Goal: Transaction & Acquisition: Download file/media

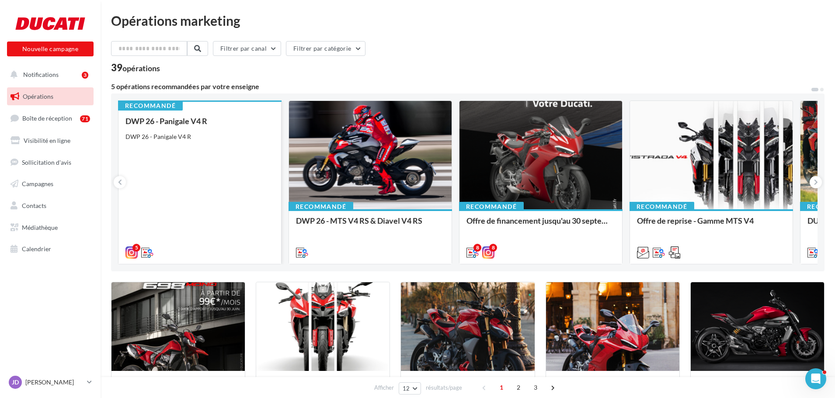
click at [225, 185] on div "DWP 26 - Panigale V4 R DWP 26 - Panigale V4 R" at bounding box center [199, 186] width 149 height 139
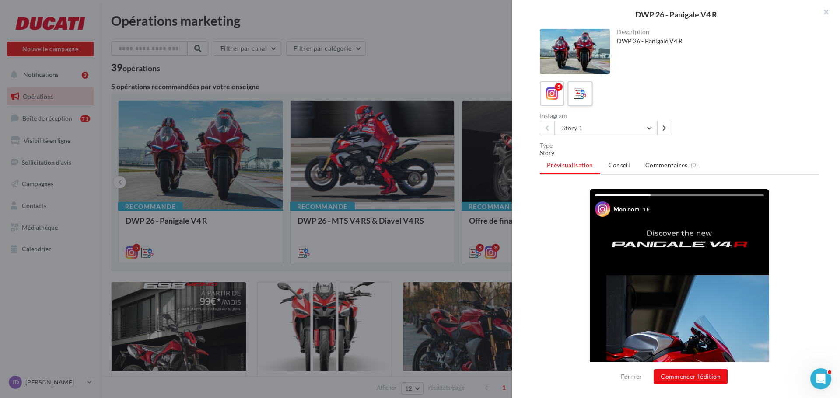
click at [579, 94] on icon at bounding box center [580, 93] width 13 height 13
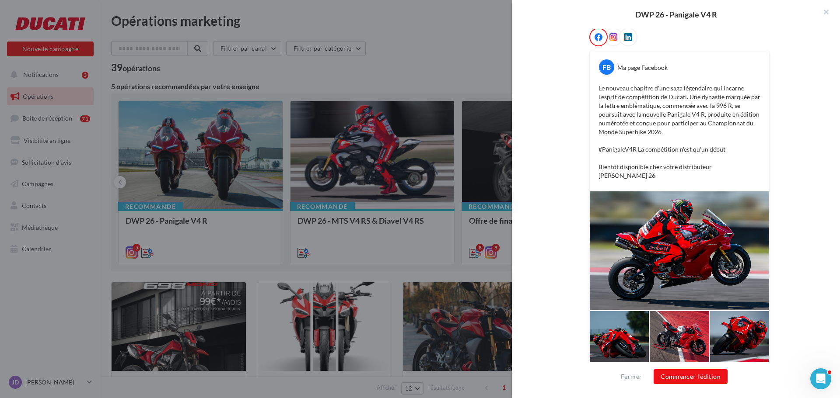
scroll to position [146, 0]
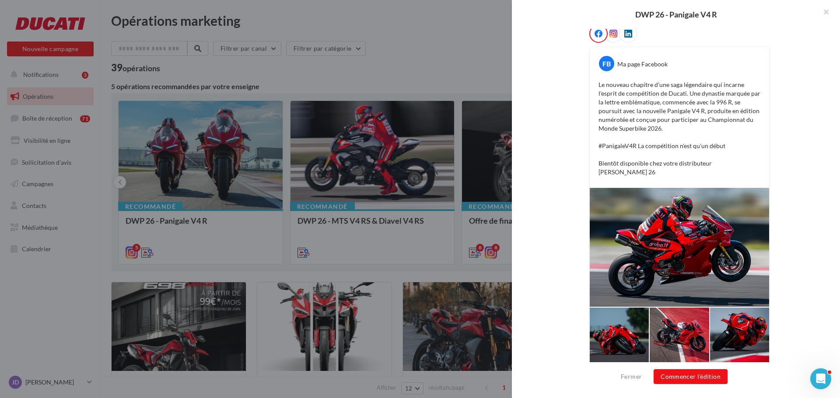
click at [606, 39] on div at bounding box center [613, 33] width 18 height 18
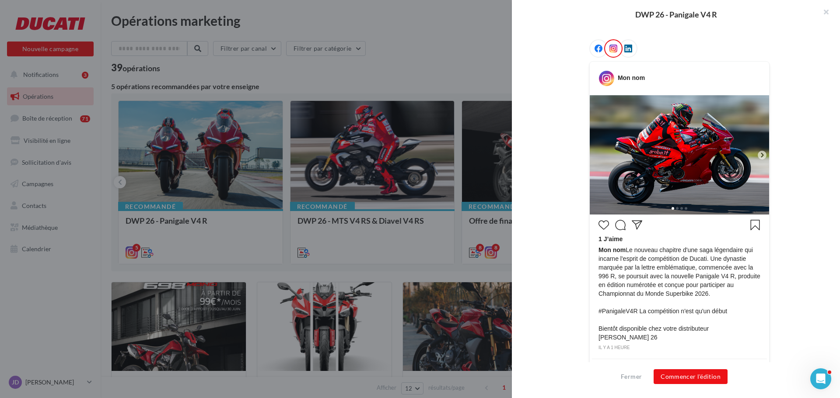
scroll to position [150, 0]
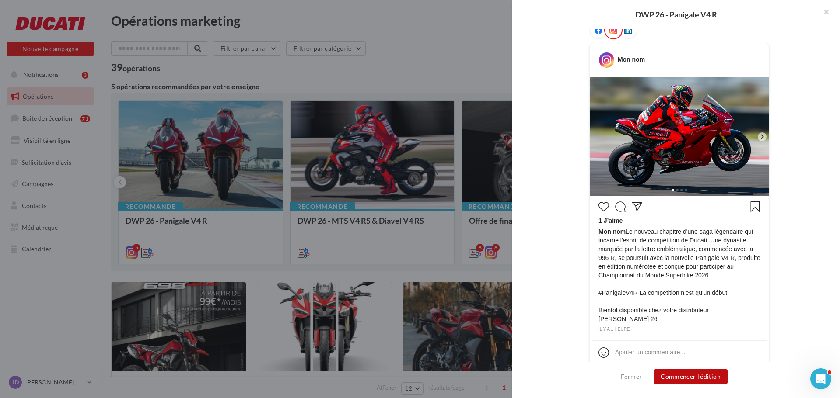
click at [693, 374] on button "Commencer l'édition" at bounding box center [690, 376] width 74 height 15
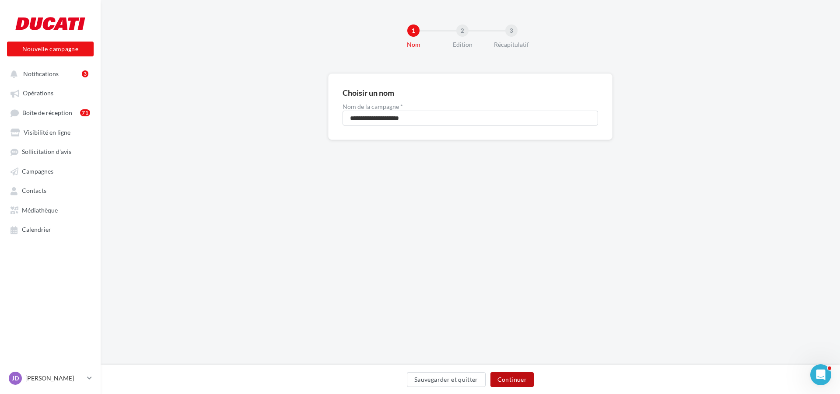
click at [505, 378] on button "Continuer" at bounding box center [511, 379] width 43 height 15
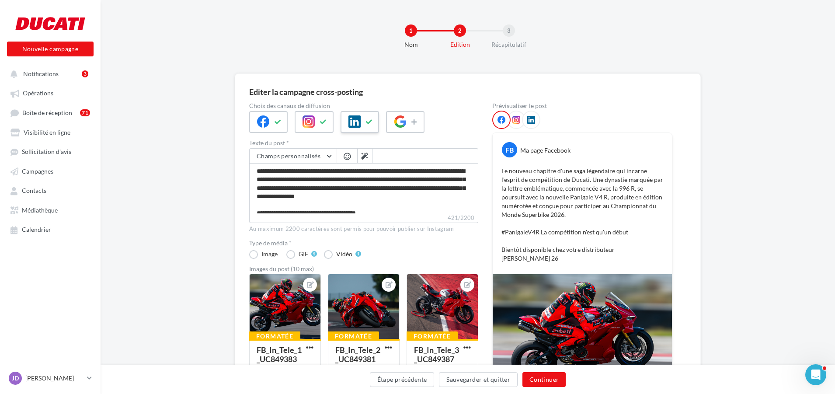
click at [357, 124] on icon at bounding box center [355, 121] width 12 height 12
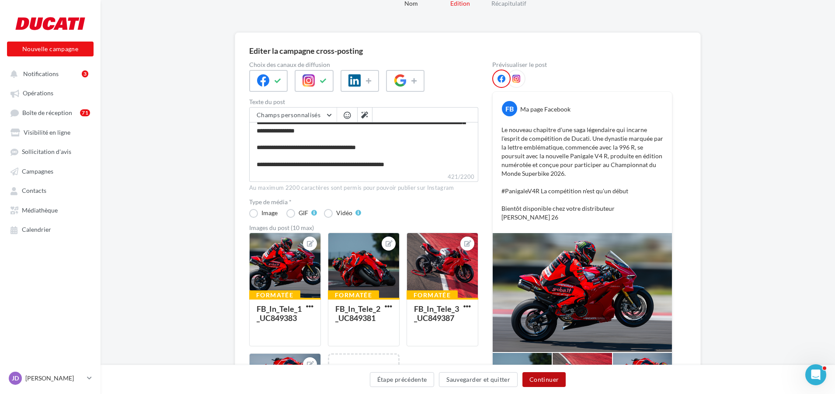
scroll to position [131, 0]
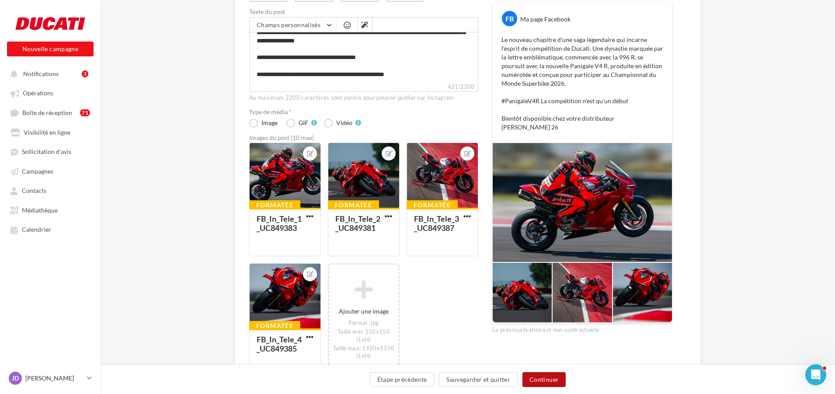
click at [554, 383] on button "Continuer" at bounding box center [544, 379] width 43 height 15
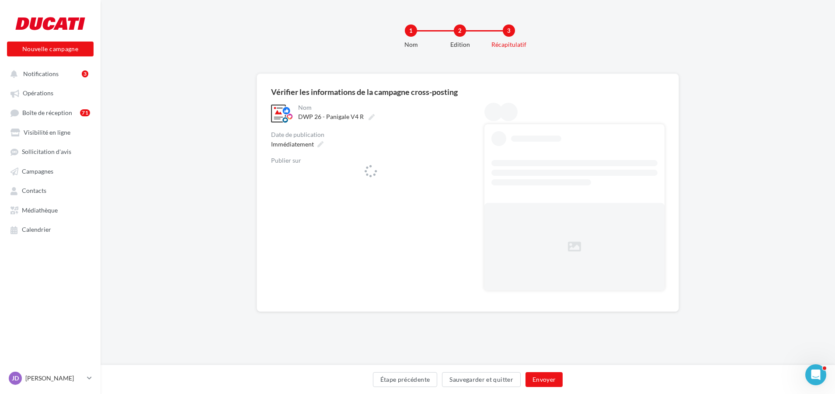
scroll to position [0, 0]
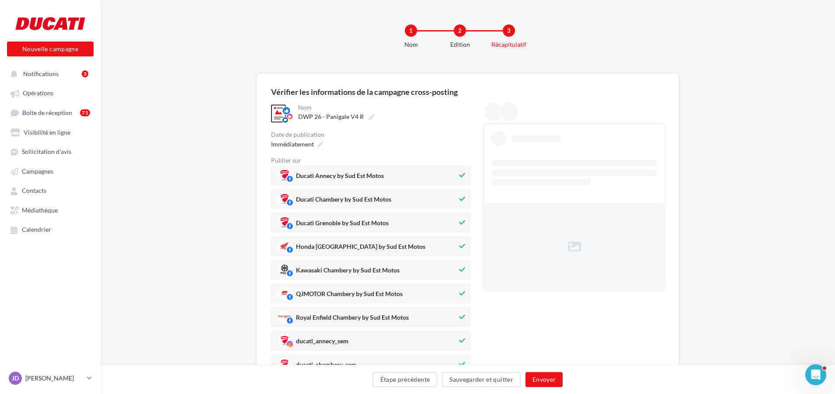
click at [462, 177] on icon at bounding box center [462, 175] width 6 height 6
click at [459, 198] on button at bounding box center [462, 199] width 10 height 10
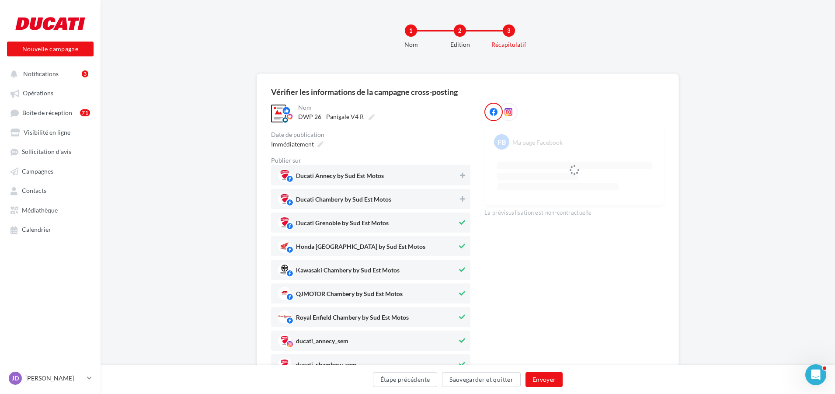
click at [461, 223] on icon at bounding box center [462, 223] width 6 height 6
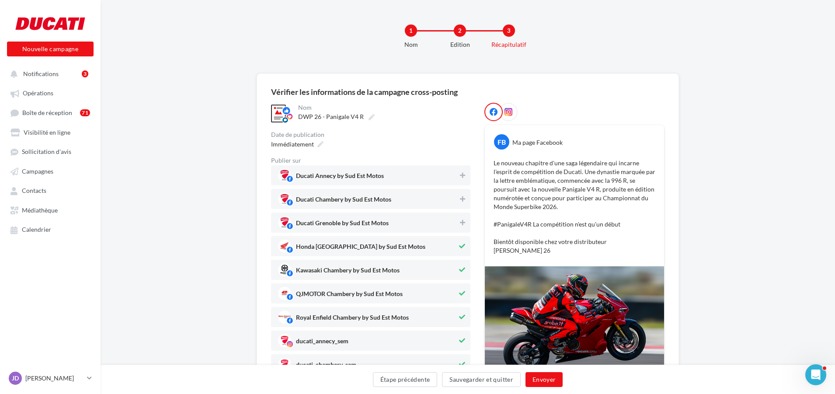
click at [461, 245] on icon at bounding box center [462, 246] width 6 height 6
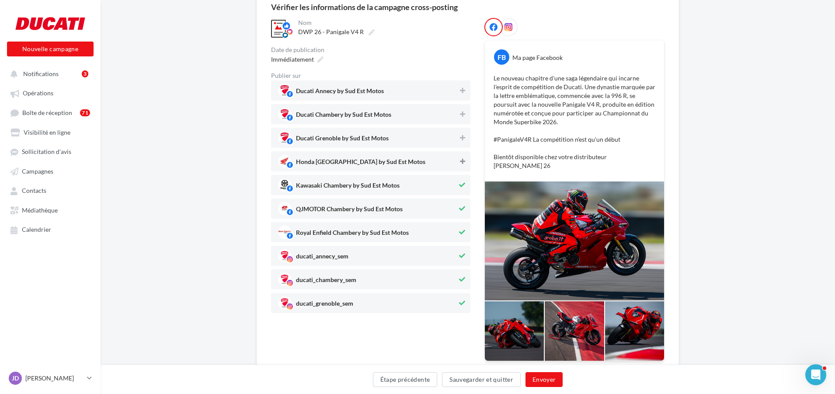
scroll to position [87, 0]
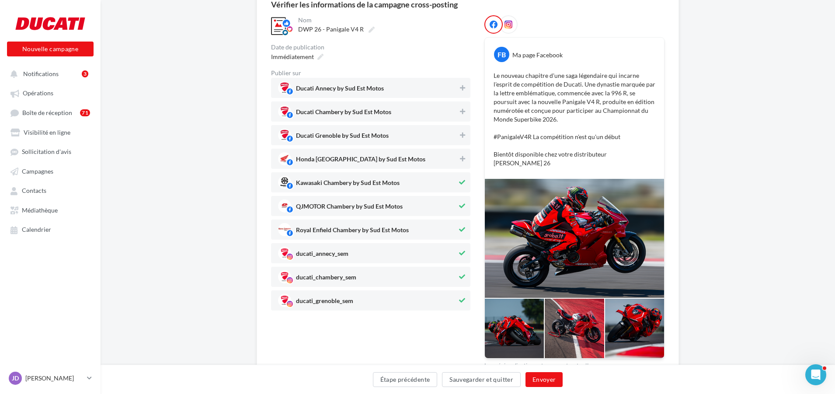
click at [461, 180] on icon at bounding box center [462, 182] width 6 height 6
click at [458, 203] on button at bounding box center [462, 206] width 10 height 10
click at [461, 227] on icon at bounding box center [462, 230] width 6 height 6
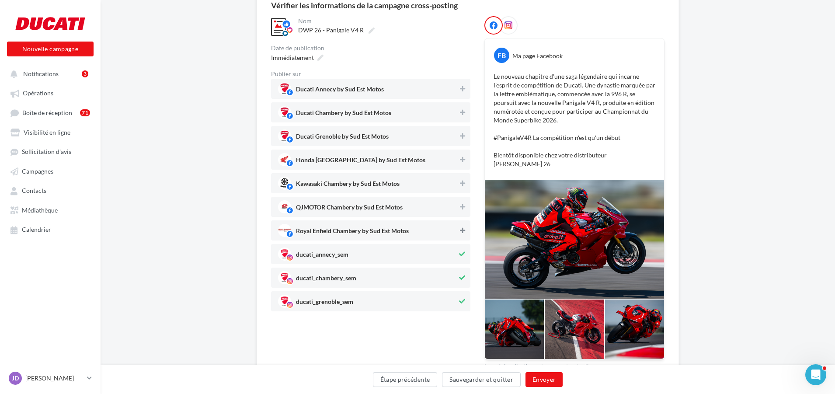
scroll to position [77, 0]
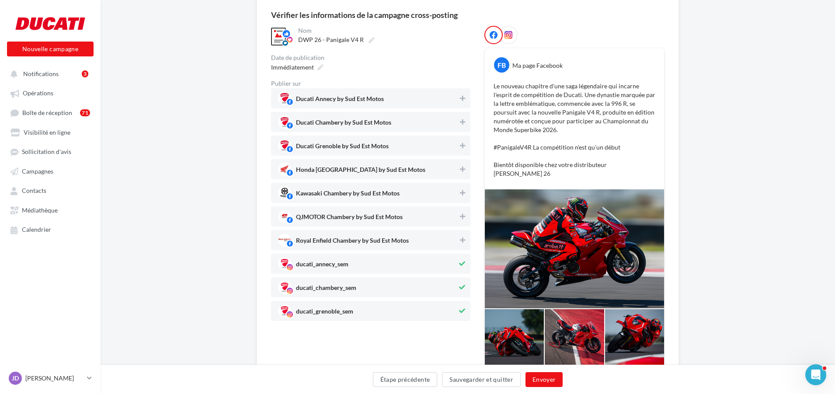
click at [506, 32] on icon at bounding box center [509, 35] width 8 height 8
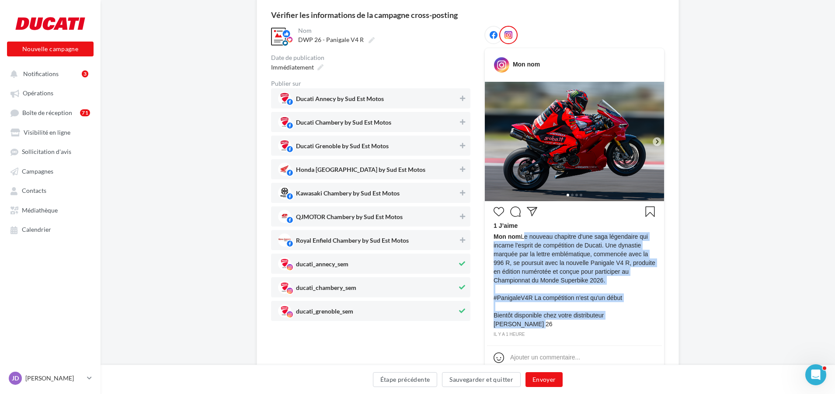
drag, startPoint x: 651, startPoint y: 314, endPoint x: 523, endPoint y: 235, distance: 150.1
click at [523, 235] on span "Mon nom Le nouveau chapitre d'une saga légendaire qui incarne l'esprit de compé…" at bounding box center [575, 280] width 162 height 96
copy span "Le nouveau chapitre d'une saga légendaire qui incarne l'esprit de compétition d…"
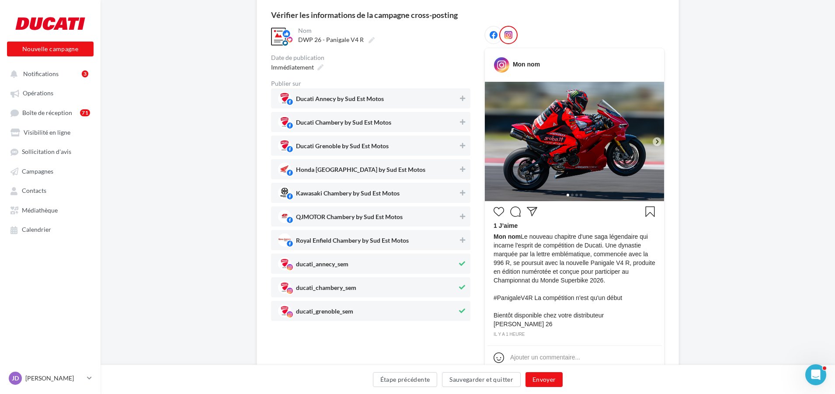
click at [727, 257] on div "**********" at bounding box center [468, 212] width 735 height 430
click at [32, 211] on span "Médiathèque" at bounding box center [40, 209] width 36 height 7
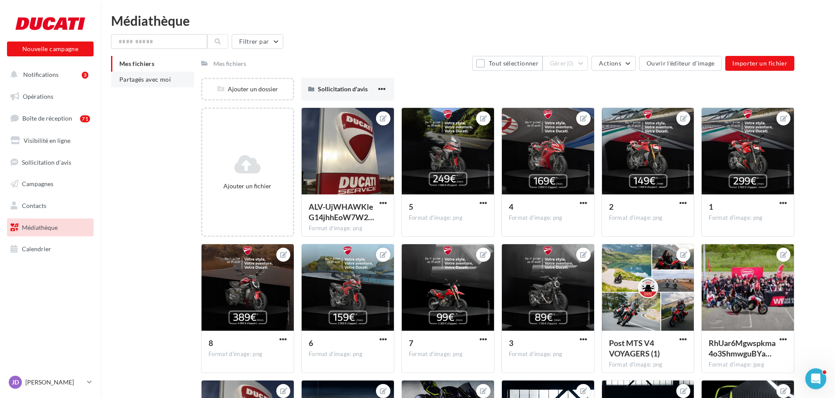
click at [166, 77] on span "Partagés avec moi" at bounding box center [145, 79] width 52 height 7
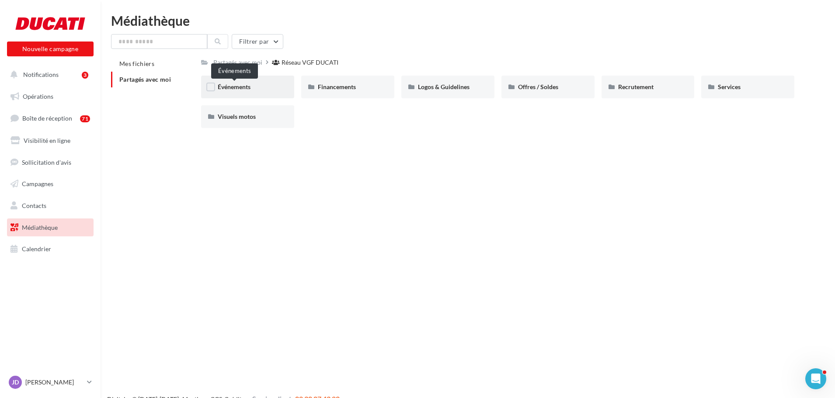
click at [248, 87] on span "Événements" at bounding box center [234, 86] width 33 height 7
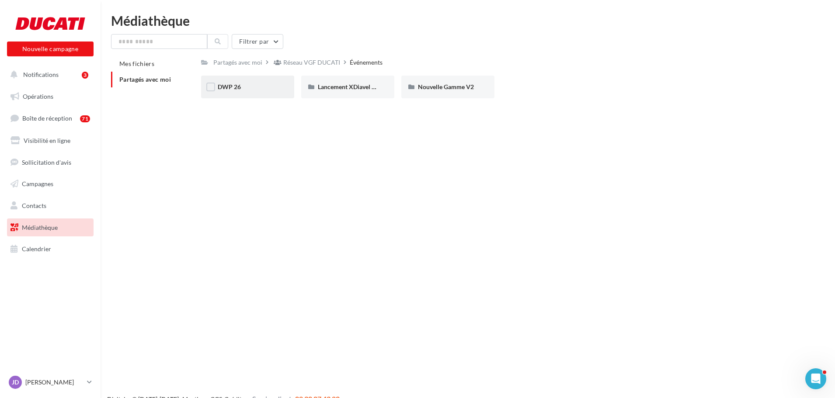
click at [249, 88] on div "DWP 26" at bounding box center [248, 87] width 60 height 9
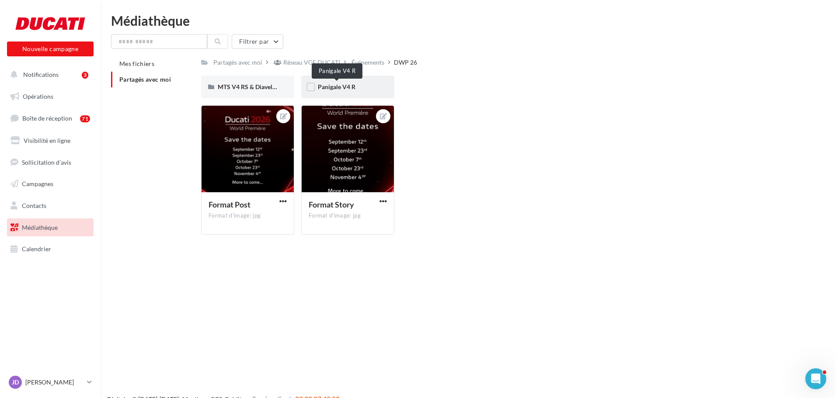
click at [343, 88] on span "Panigale V4 R" at bounding box center [337, 86] width 38 height 7
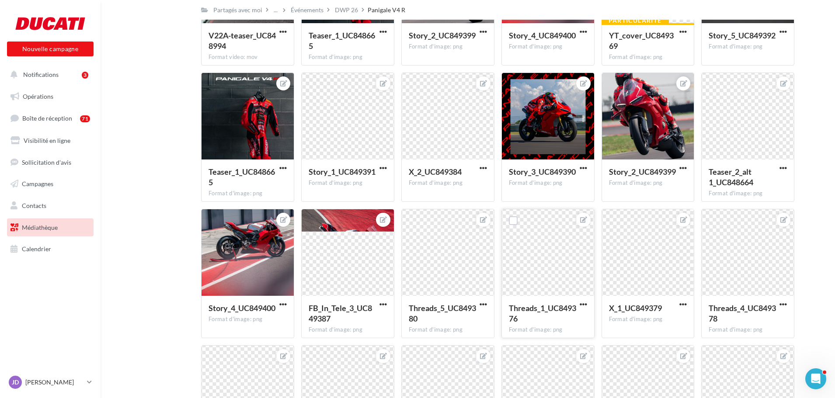
scroll to position [233, 0]
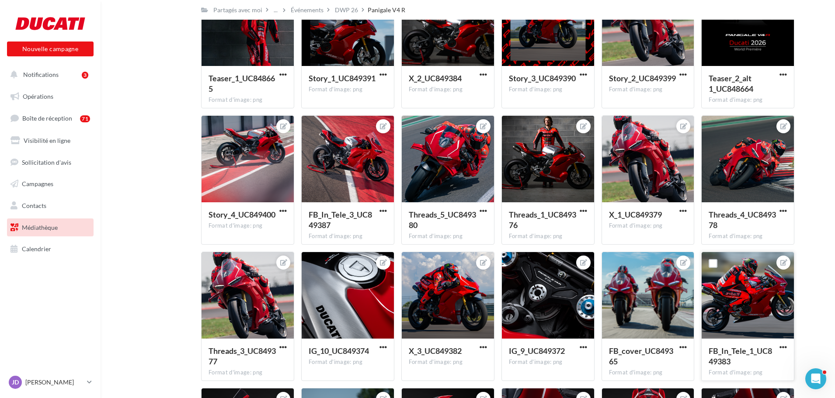
click at [719, 288] on div at bounding box center [748, 295] width 92 height 87
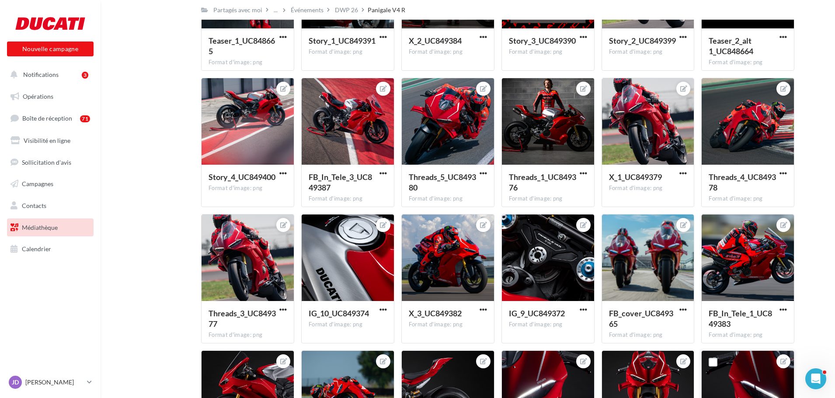
scroll to position [408, 0]
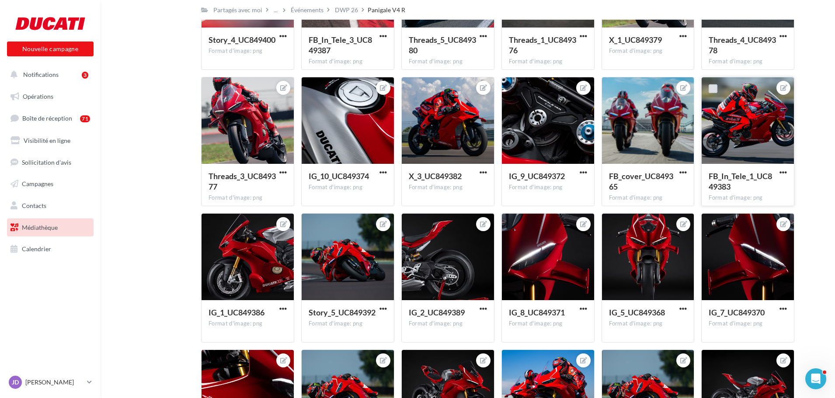
click at [715, 87] on label at bounding box center [713, 88] width 9 height 9
click at [715, 87] on icon at bounding box center [713, 89] width 6 height 6
click at [783, 175] on span "button" at bounding box center [783, 172] width 7 height 7
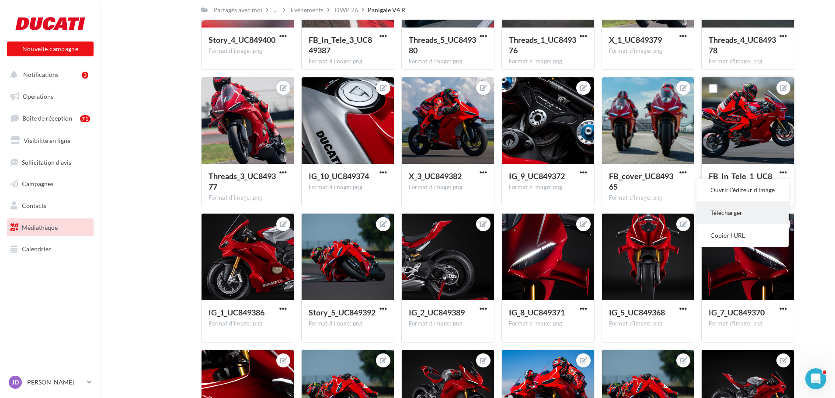
click at [772, 213] on button "Télécharger" at bounding box center [743, 213] width 92 height 23
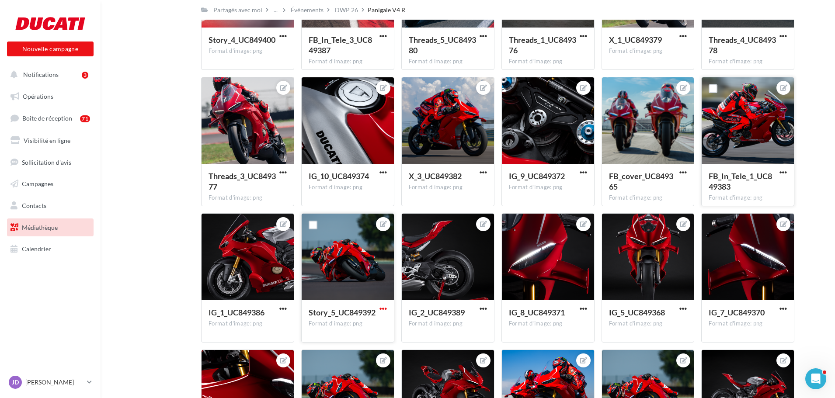
click at [380, 310] on span "button" at bounding box center [383, 308] width 7 height 7
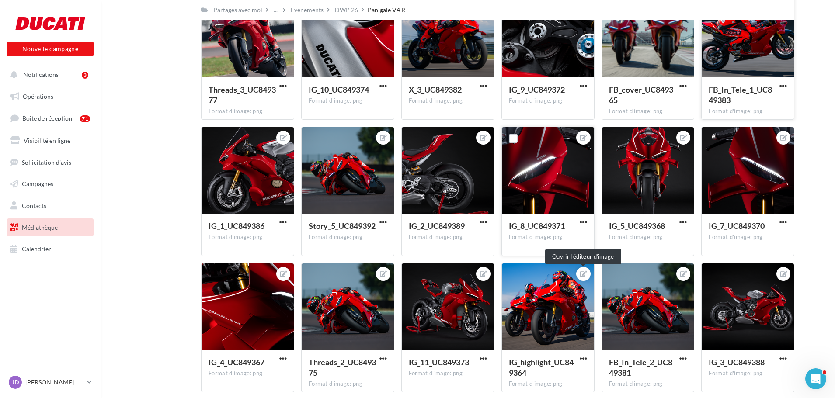
scroll to position [495, 0]
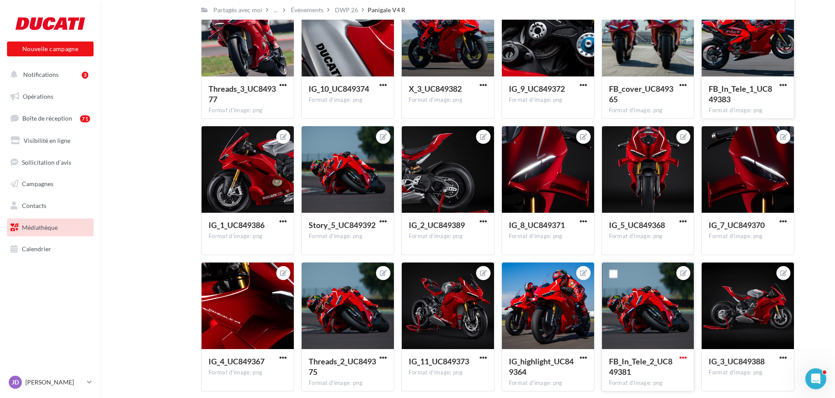
click at [681, 359] on span "button" at bounding box center [683, 357] width 7 height 7
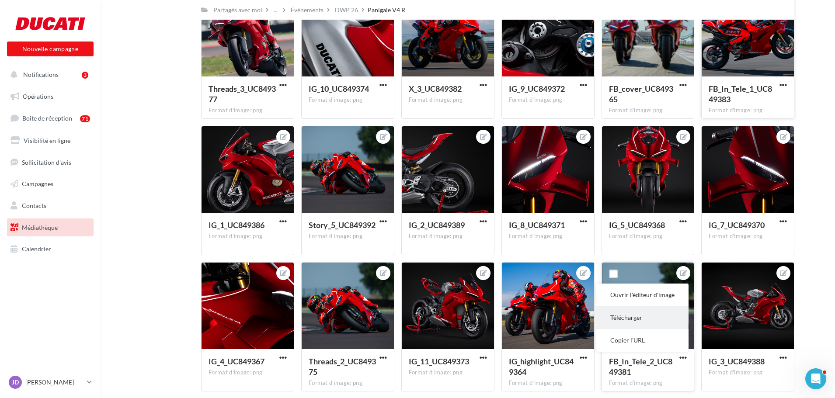
click at [644, 321] on button "Télécharger" at bounding box center [642, 318] width 92 height 23
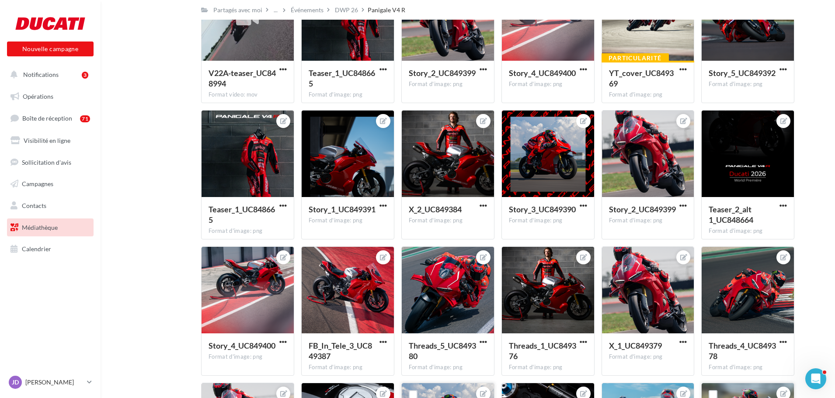
scroll to position [145, 0]
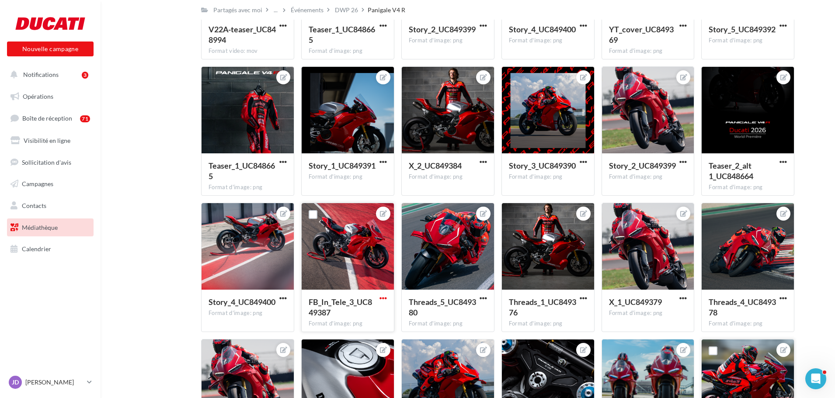
click at [385, 298] on span "button" at bounding box center [383, 298] width 7 height 7
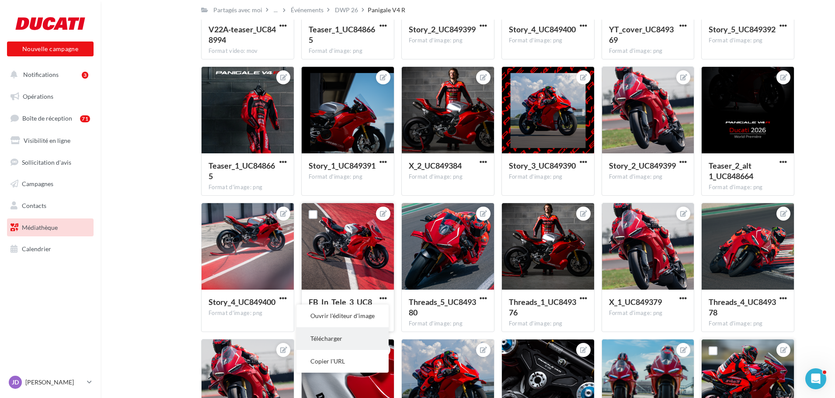
click at [353, 342] on button "Télécharger" at bounding box center [342, 339] width 92 height 23
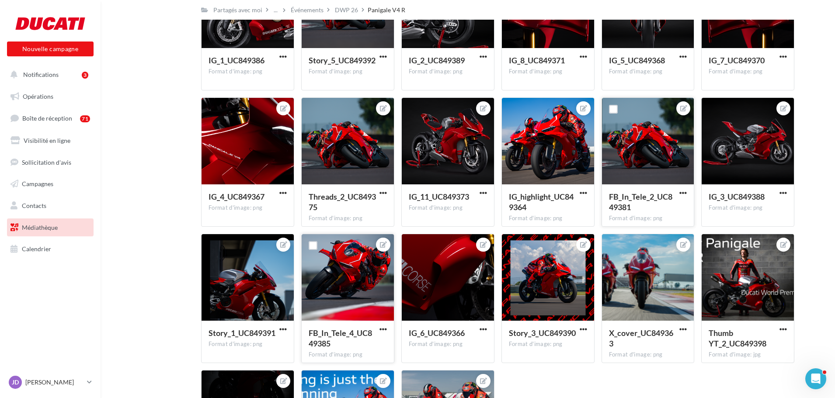
scroll to position [670, 0]
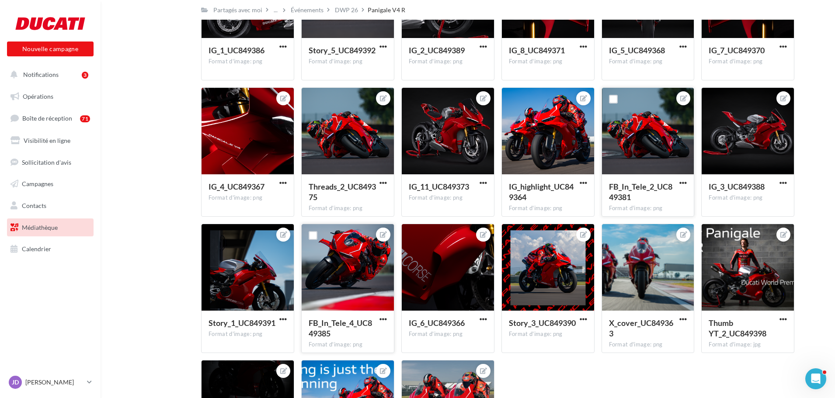
click at [363, 276] on div at bounding box center [348, 267] width 92 height 87
click at [383, 321] on span "button" at bounding box center [383, 319] width 7 height 7
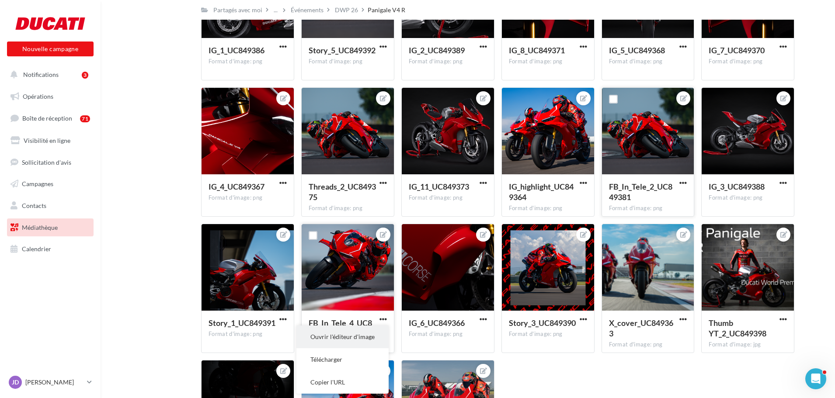
click at [370, 338] on button "Ouvrir l'éditeur d'image" at bounding box center [342, 337] width 92 height 23
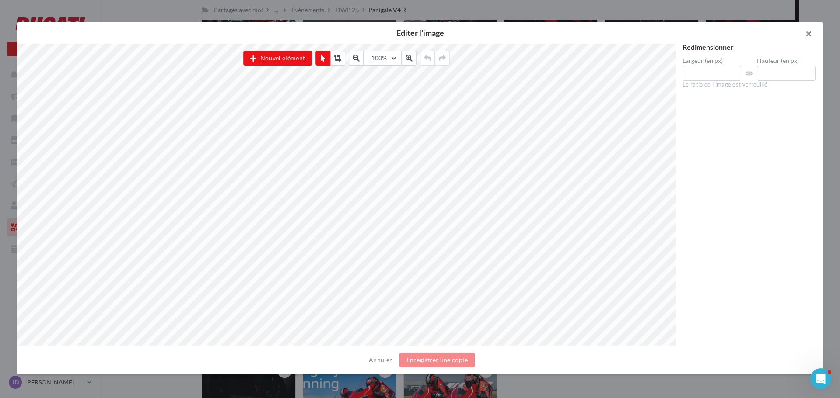
click at [810, 28] on button "button" at bounding box center [804, 35] width 35 height 26
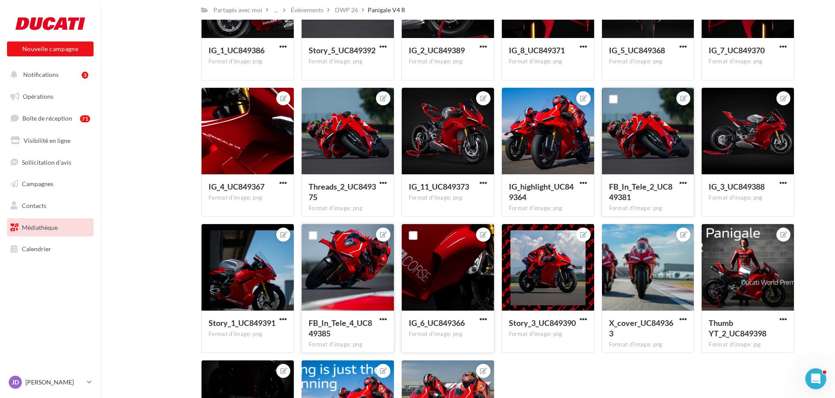
click at [443, 272] on div at bounding box center [448, 267] width 92 height 87
click at [444, 287] on div at bounding box center [448, 267] width 92 height 87
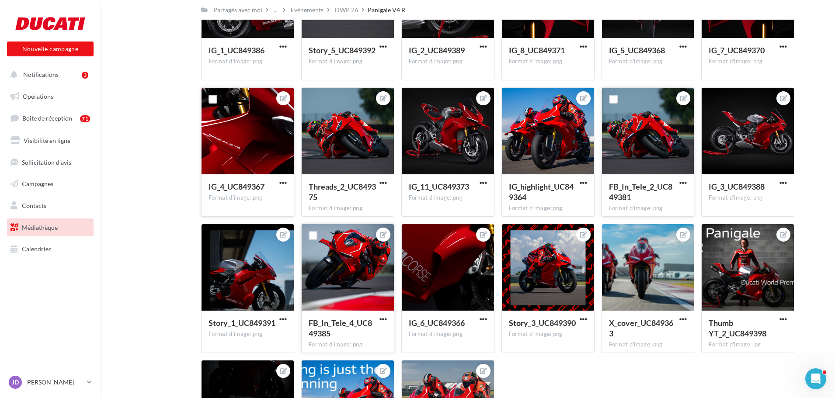
click at [239, 136] on div at bounding box center [248, 131] width 92 height 87
click at [286, 116] on div at bounding box center [248, 131] width 92 height 87
click at [740, 159] on div at bounding box center [748, 131] width 92 height 87
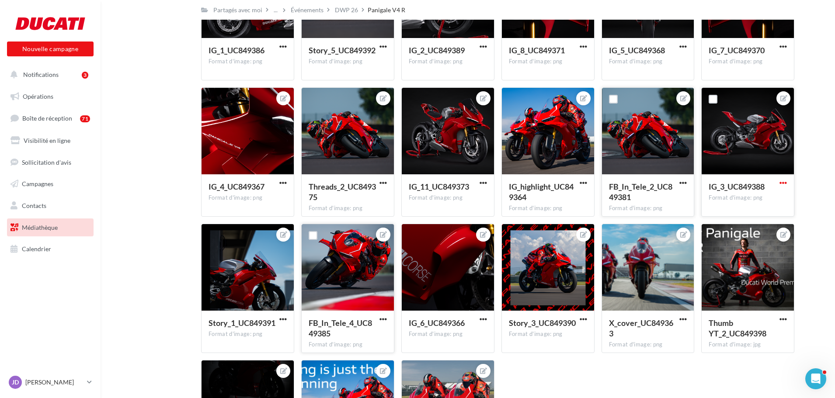
click at [784, 182] on span "button" at bounding box center [783, 182] width 7 height 7
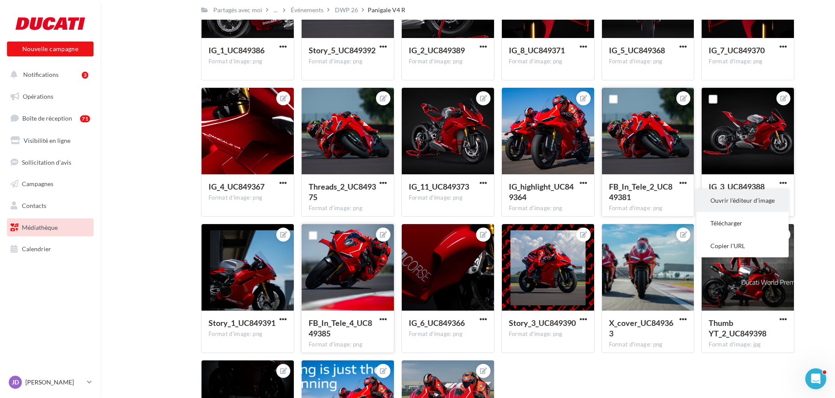
click at [770, 202] on button "Ouvrir l'éditeur d'image" at bounding box center [743, 200] width 92 height 23
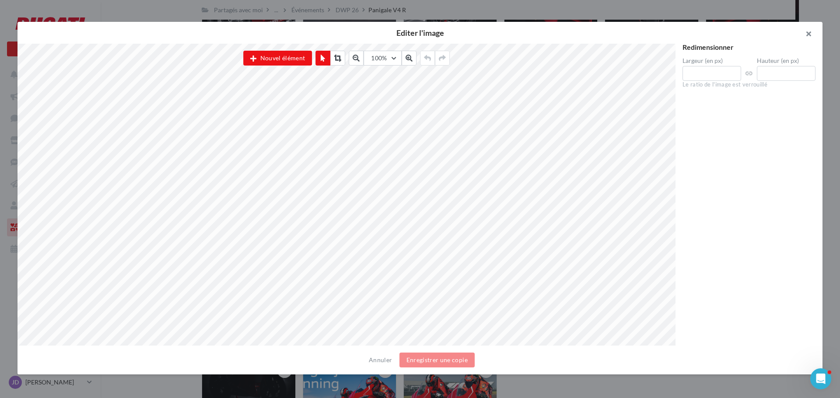
click at [807, 29] on button "button" at bounding box center [804, 35] width 35 height 26
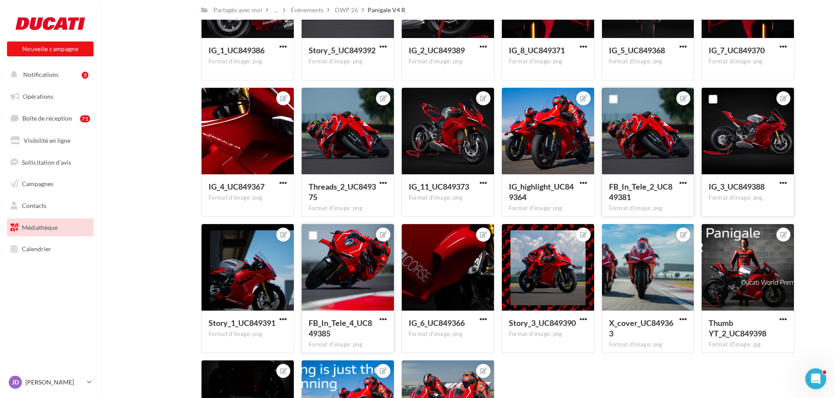
click at [366, 278] on div at bounding box center [348, 267] width 92 height 87
click at [386, 317] on span "button" at bounding box center [383, 319] width 7 height 7
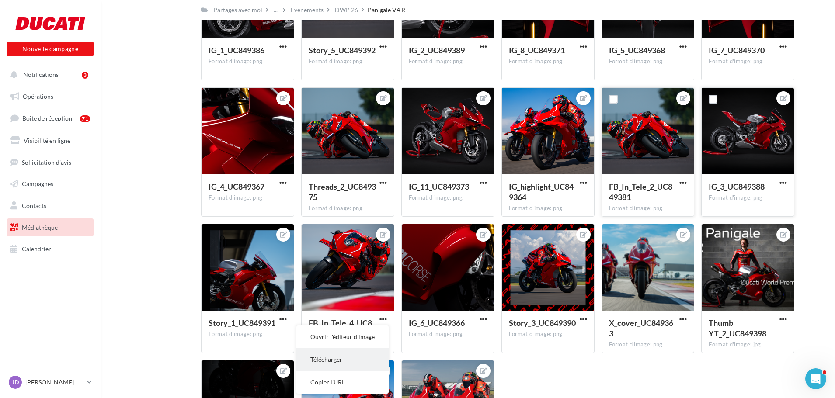
click at [327, 357] on button "Télécharger" at bounding box center [342, 360] width 92 height 23
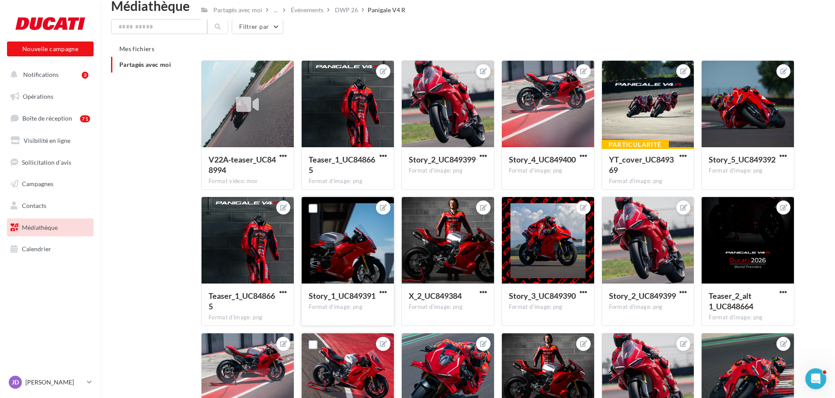
scroll to position [0, 0]
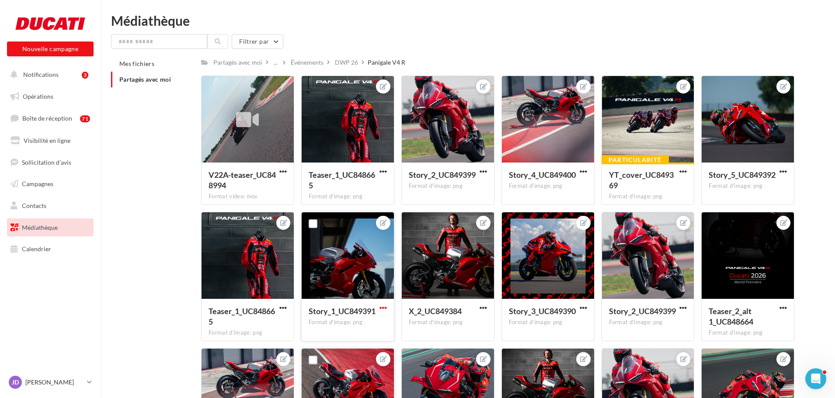
click at [382, 311] on span "button" at bounding box center [383, 307] width 7 height 7
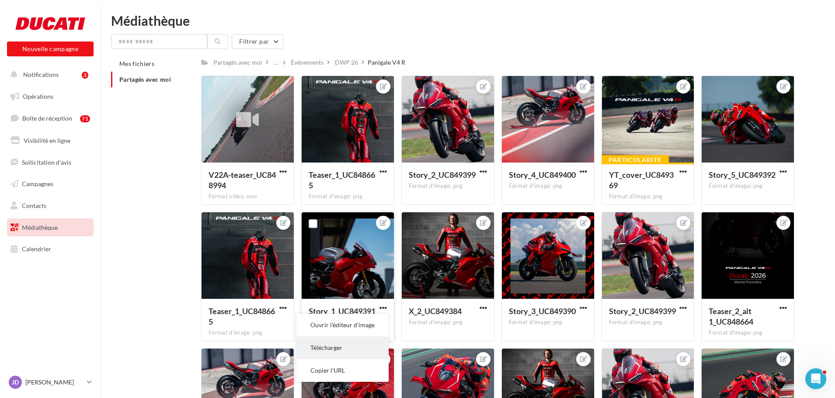
click at [340, 343] on button "Télécharger" at bounding box center [342, 348] width 92 height 23
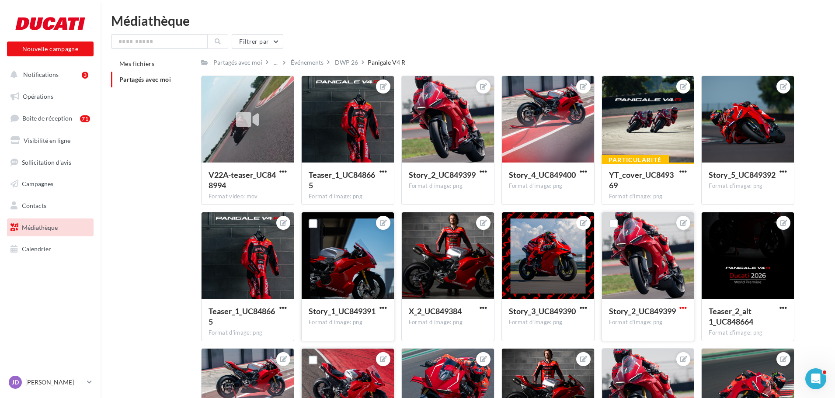
click at [682, 307] on span "button" at bounding box center [683, 307] width 7 height 7
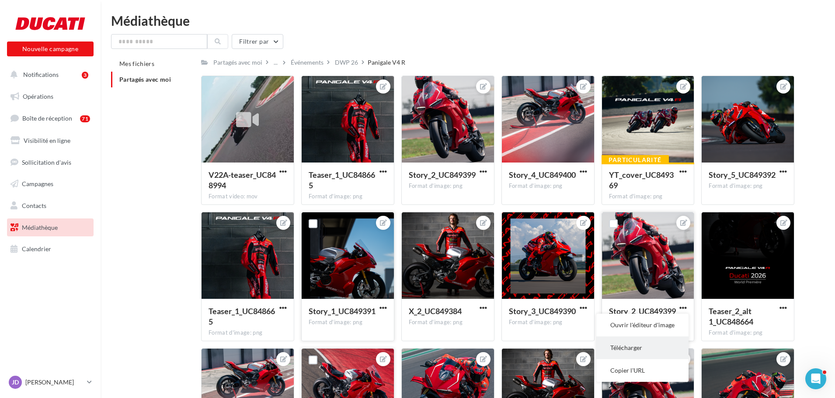
click at [647, 349] on button "Télécharger" at bounding box center [642, 348] width 92 height 23
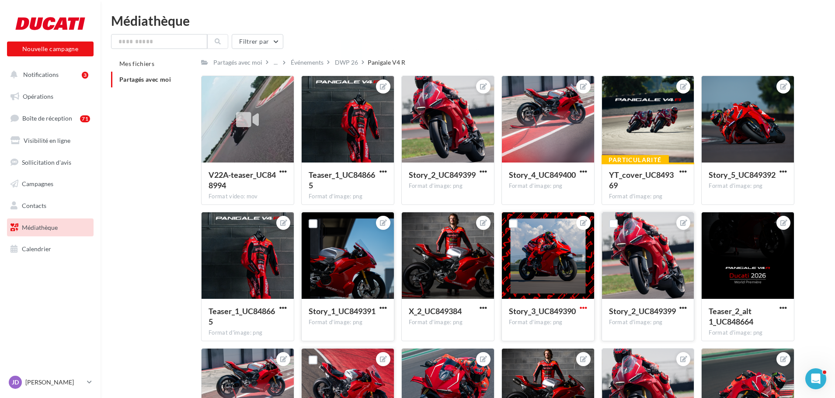
click at [581, 307] on span "button" at bounding box center [583, 307] width 7 height 7
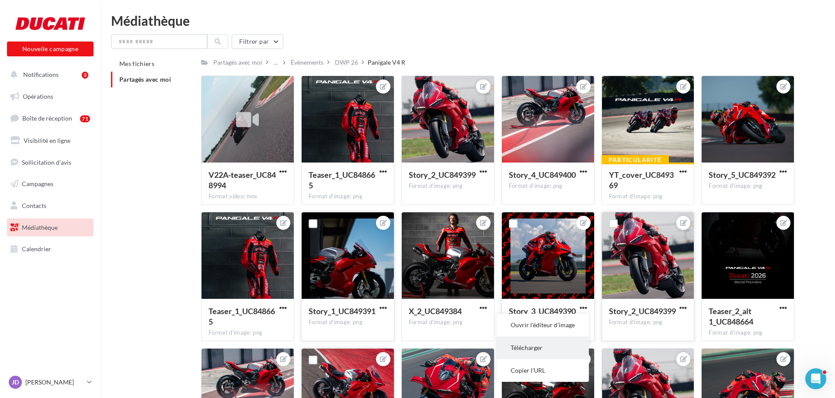
click at [534, 345] on button "Télécharger" at bounding box center [543, 348] width 92 height 23
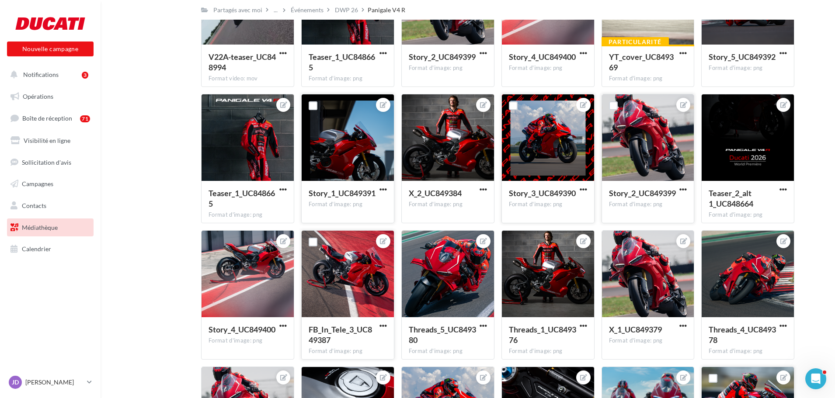
scroll to position [131, 0]
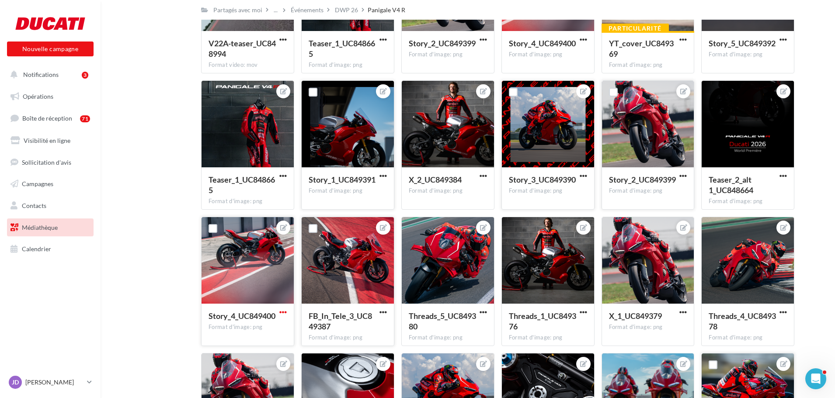
click at [285, 312] on span "button" at bounding box center [282, 312] width 7 height 7
click at [248, 350] on button "Télécharger" at bounding box center [242, 353] width 92 height 23
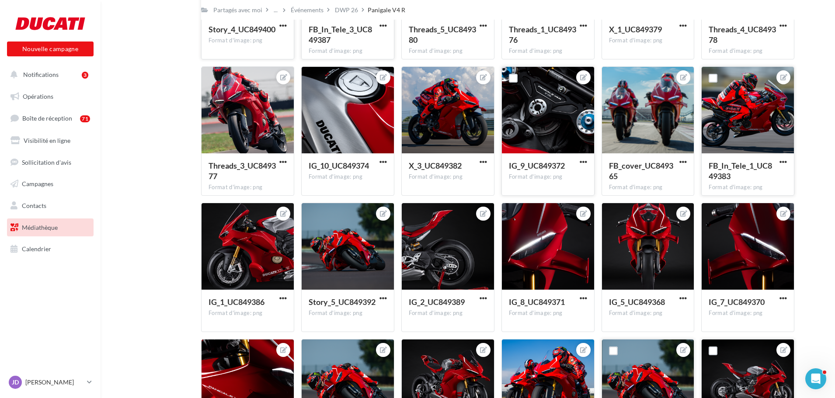
scroll to position [437, 0]
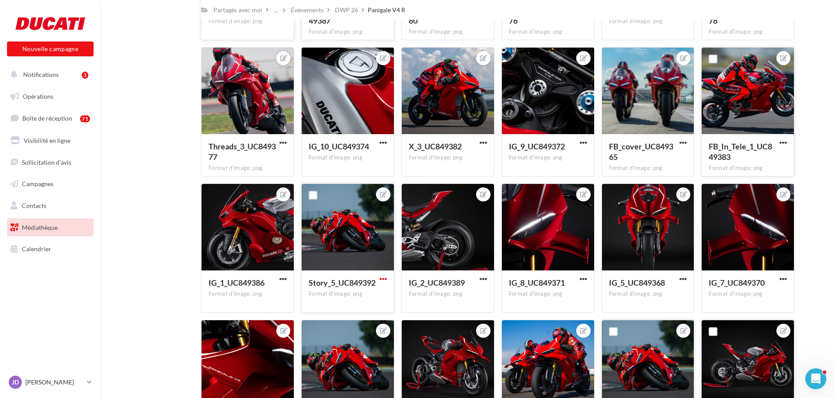
click at [382, 278] on span "button" at bounding box center [383, 278] width 7 height 7
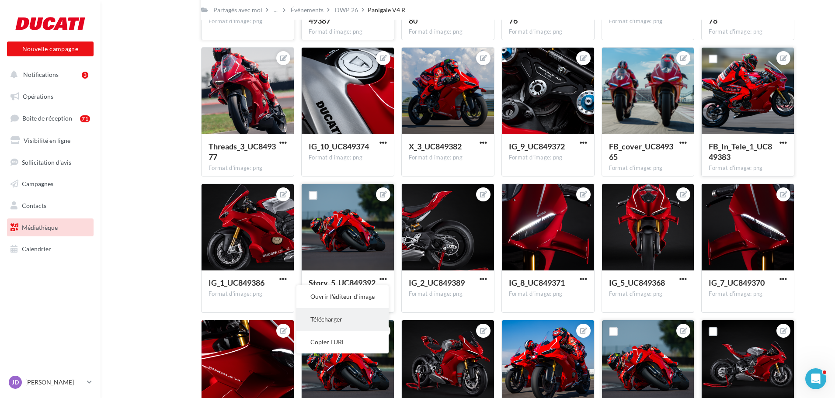
click at [359, 318] on button "Télécharger" at bounding box center [342, 319] width 92 height 23
